Goal: Task Accomplishment & Management: Use online tool/utility

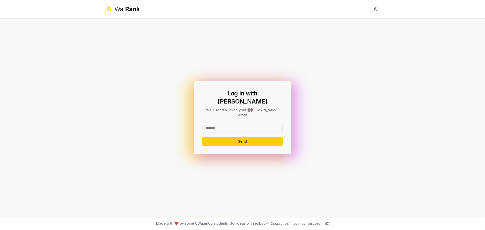
click at [222, 124] on input at bounding box center [242, 128] width 80 height 9
type input "********"
click at [202, 137] on button "Send" at bounding box center [242, 141] width 80 height 9
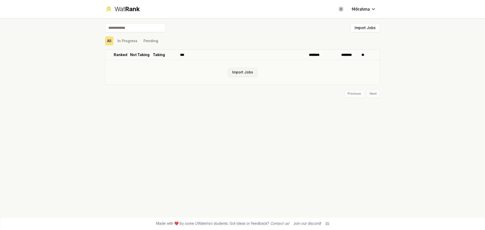
click at [240, 72] on button "Import Jobs" at bounding box center [243, 72] width 30 height 9
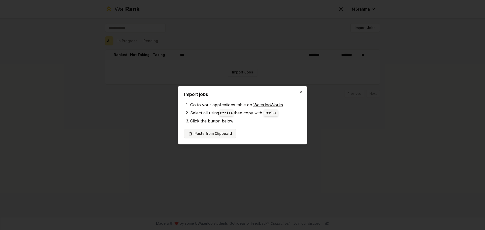
click at [211, 133] on button "Paste from Clipboard" at bounding box center [210, 133] width 52 height 9
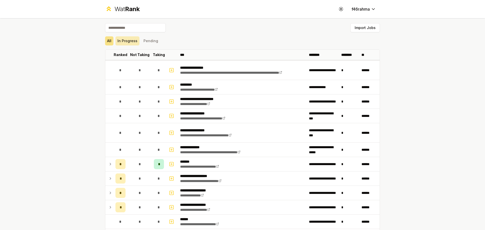
click at [128, 41] on button "In Progress" at bounding box center [127, 40] width 24 height 9
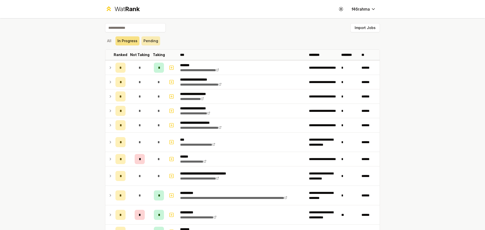
click at [148, 41] on button "Pending" at bounding box center [151, 40] width 19 height 9
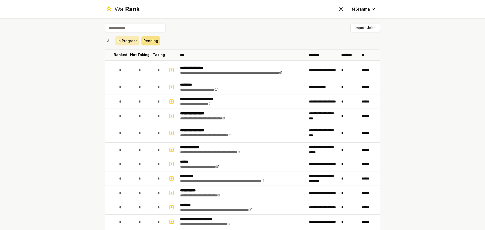
click at [125, 42] on button "In Progress" at bounding box center [127, 40] width 24 height 9
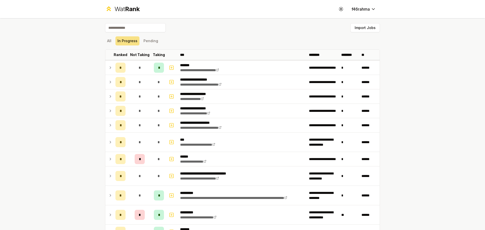
click at [100, 43] on div "**********" at bounding box center [242, 226] width 291 height 417
click at [107, 41] on button "All" at bounding box center [109, 40] width 8 height 9
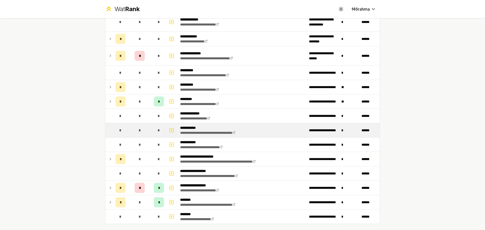
scroll to position [536, 0]
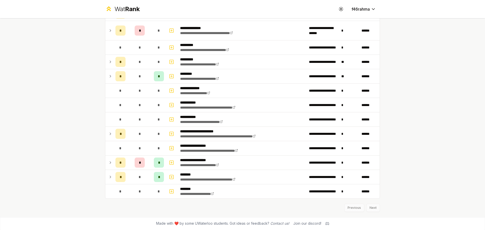
click at [368, 206] on div "Previous Next" at bounding box center [242, 205] width 275 height 13
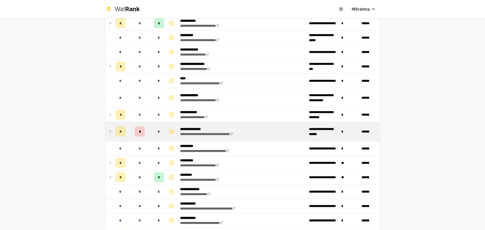
click at [109, 133] on icon at bounding box center [110, 132] width 4 height 6
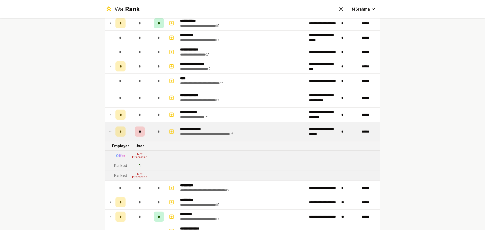
click at [109, 132] on icon at bounding box center [110, 132] width 4 height 6
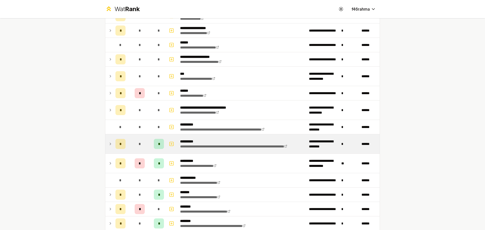
scroll to position [202, 0]
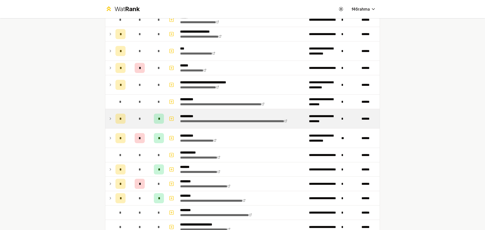
click at [110, 118] on icon at bounding box center [110, 119] width 1 height 2
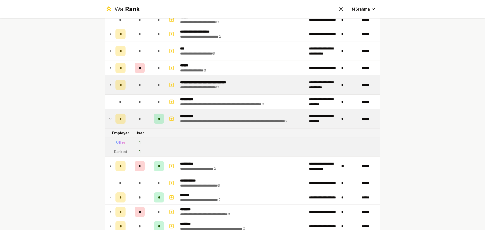
click at [108, 87] on icon at bounding box center [110, 85] width 4 height 6
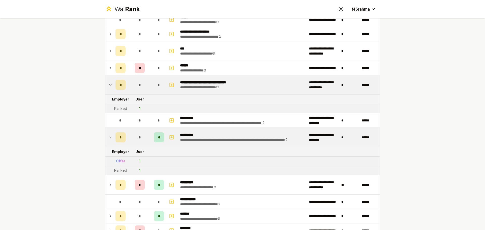
click at [109, 85] on icon at bounding box center [110, 85] width 4 height 6
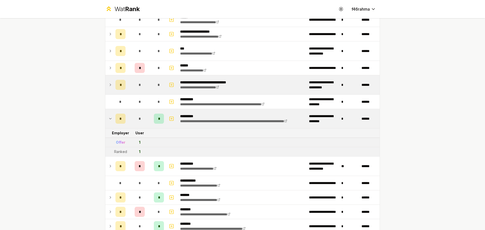
scroll to position [177, 0]
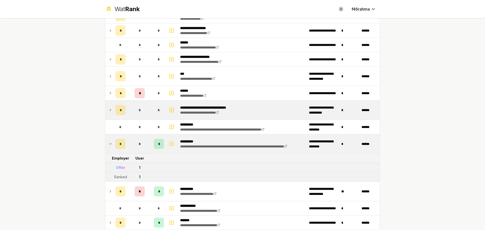
click at [105, 144] on td at bounding box center [109, 143] width 8 height 19
